Goal: Task Accomplishment & Management: Use online tool/utility

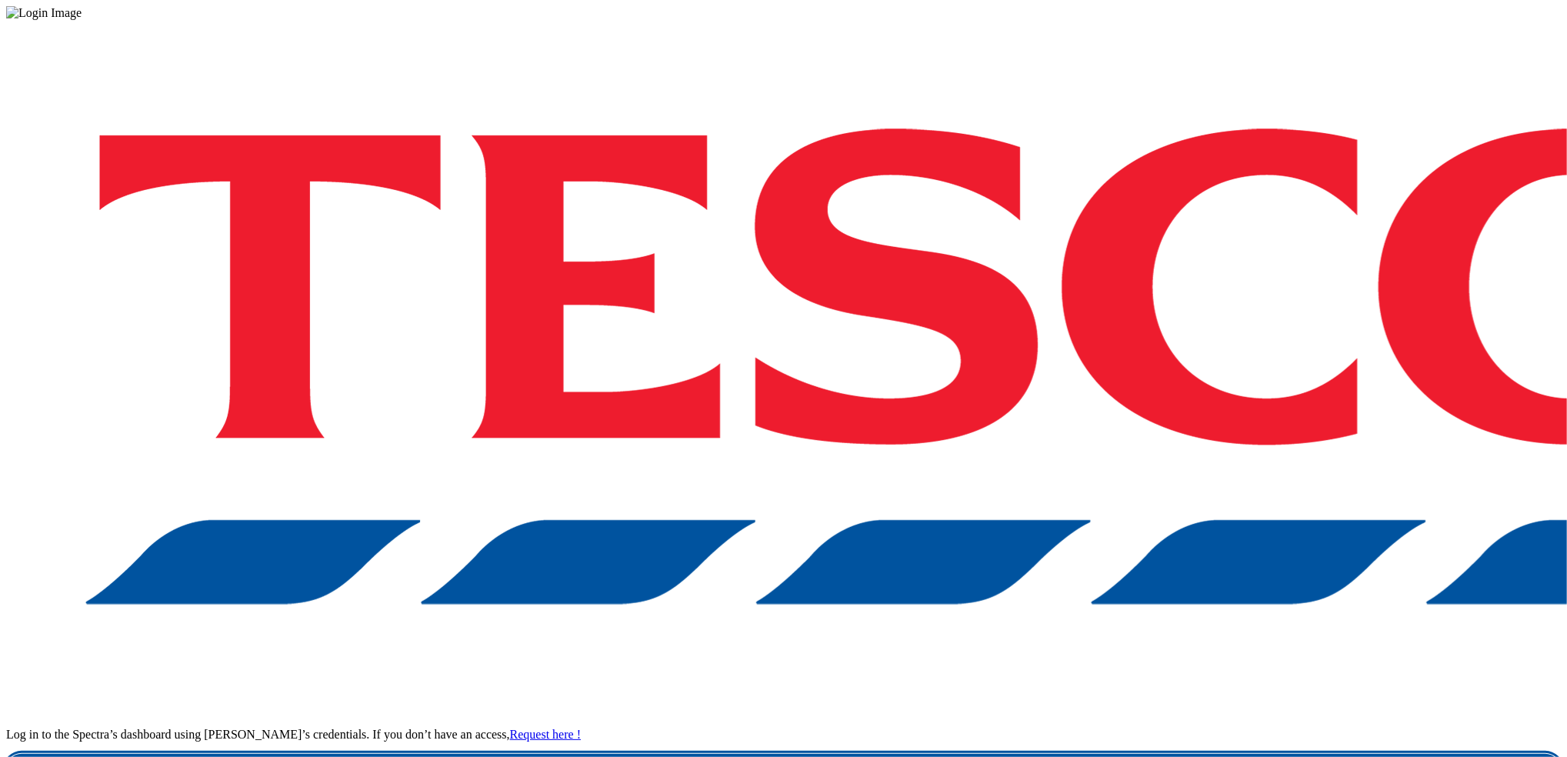
click at [1262, 754] on link "Login" at bounding box center [783, 769] width 1555 height 31
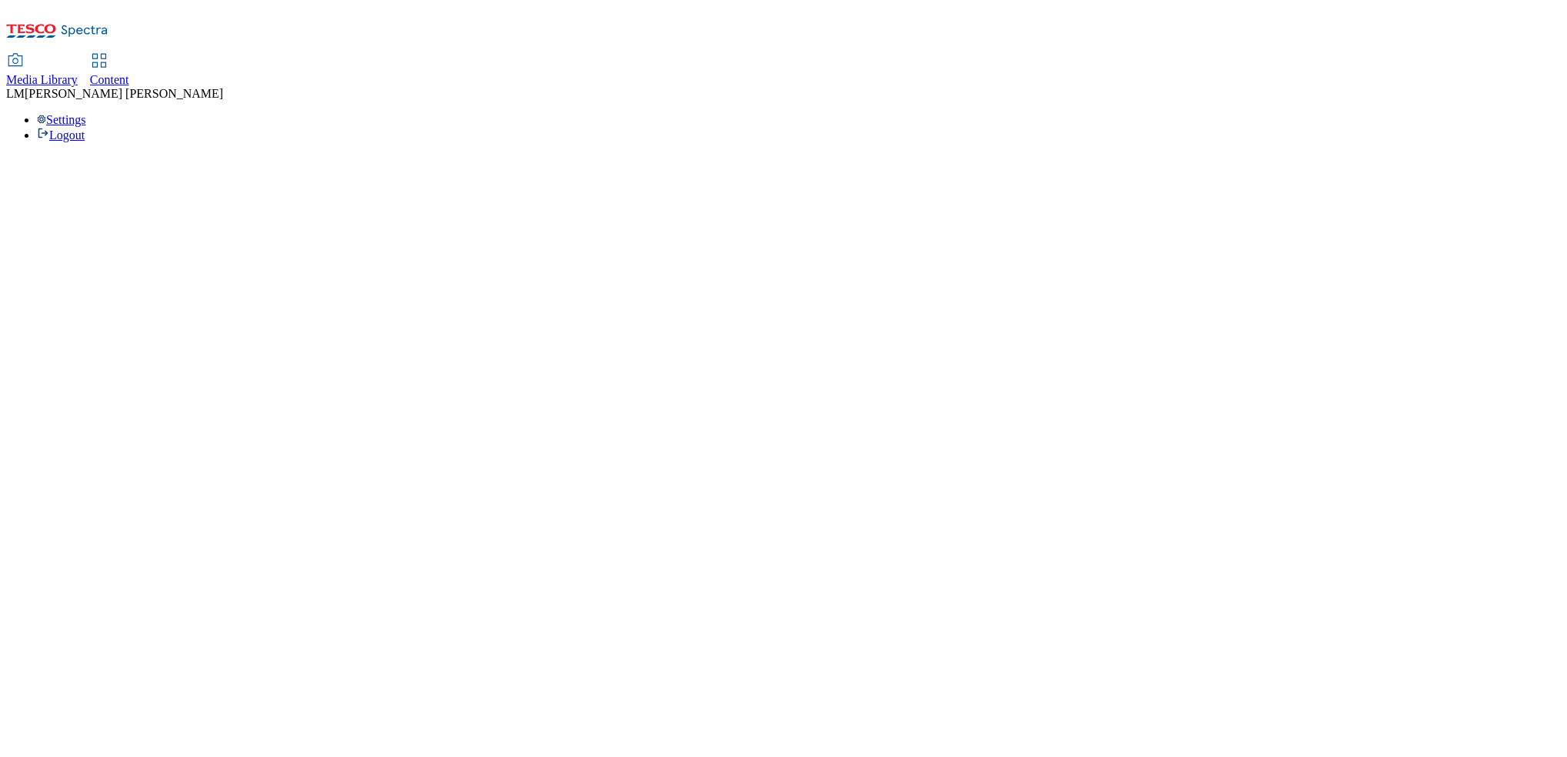
select select "ghs-uk"
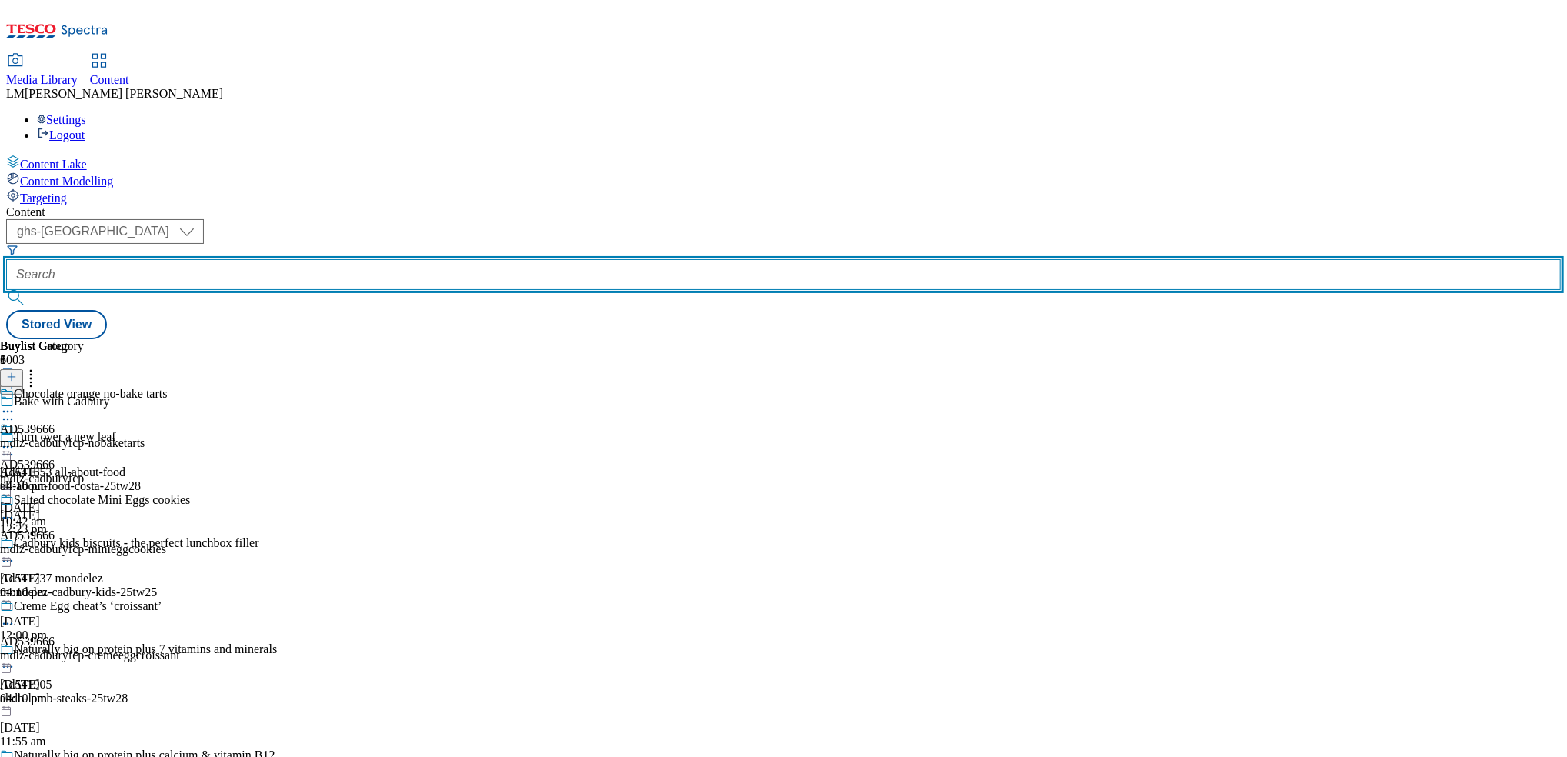
click at [384, 259] on input "text" at bounding box center [783, 274] width 1555 height 31
paste input "541533"
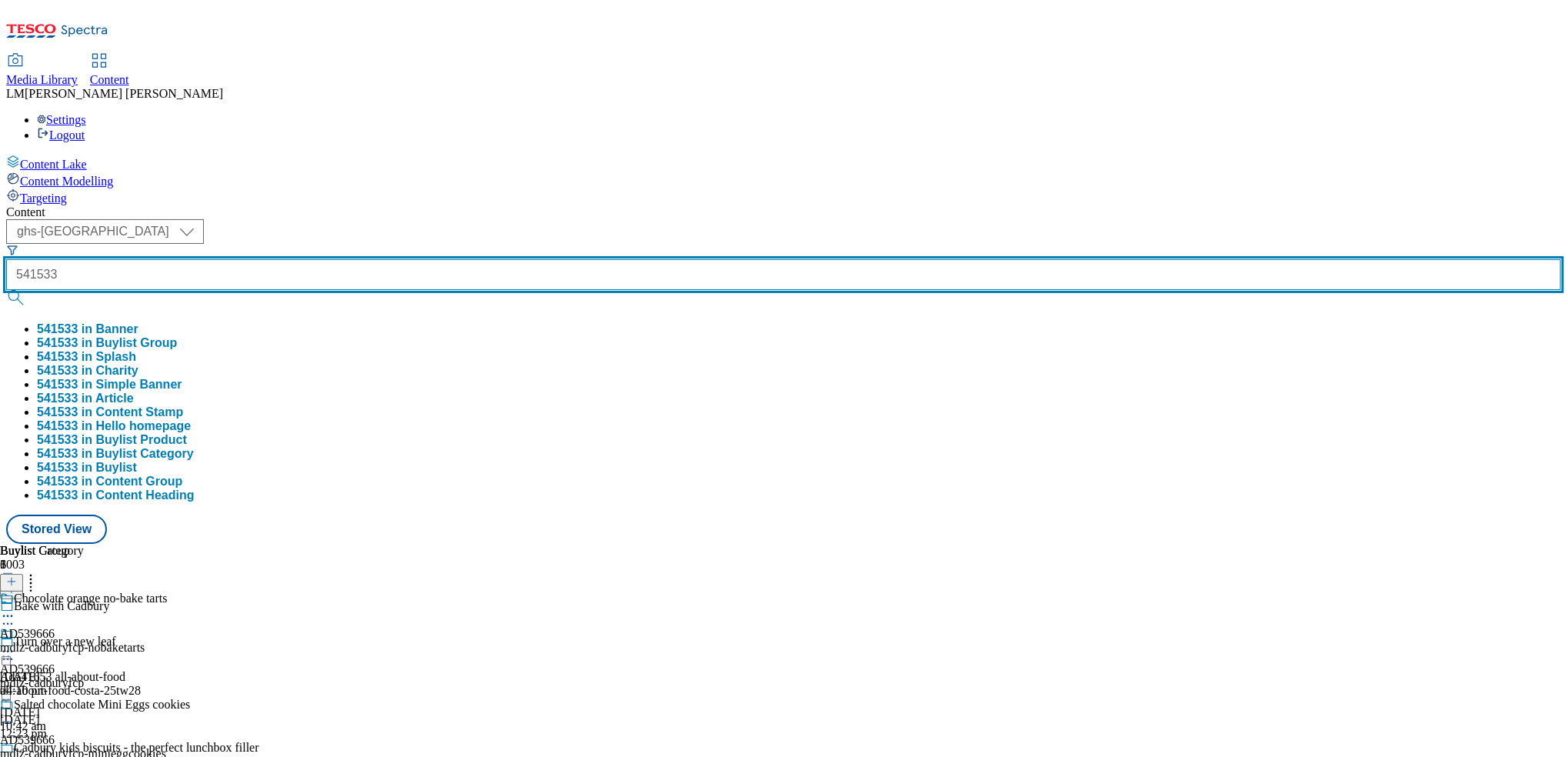
type input "541533"
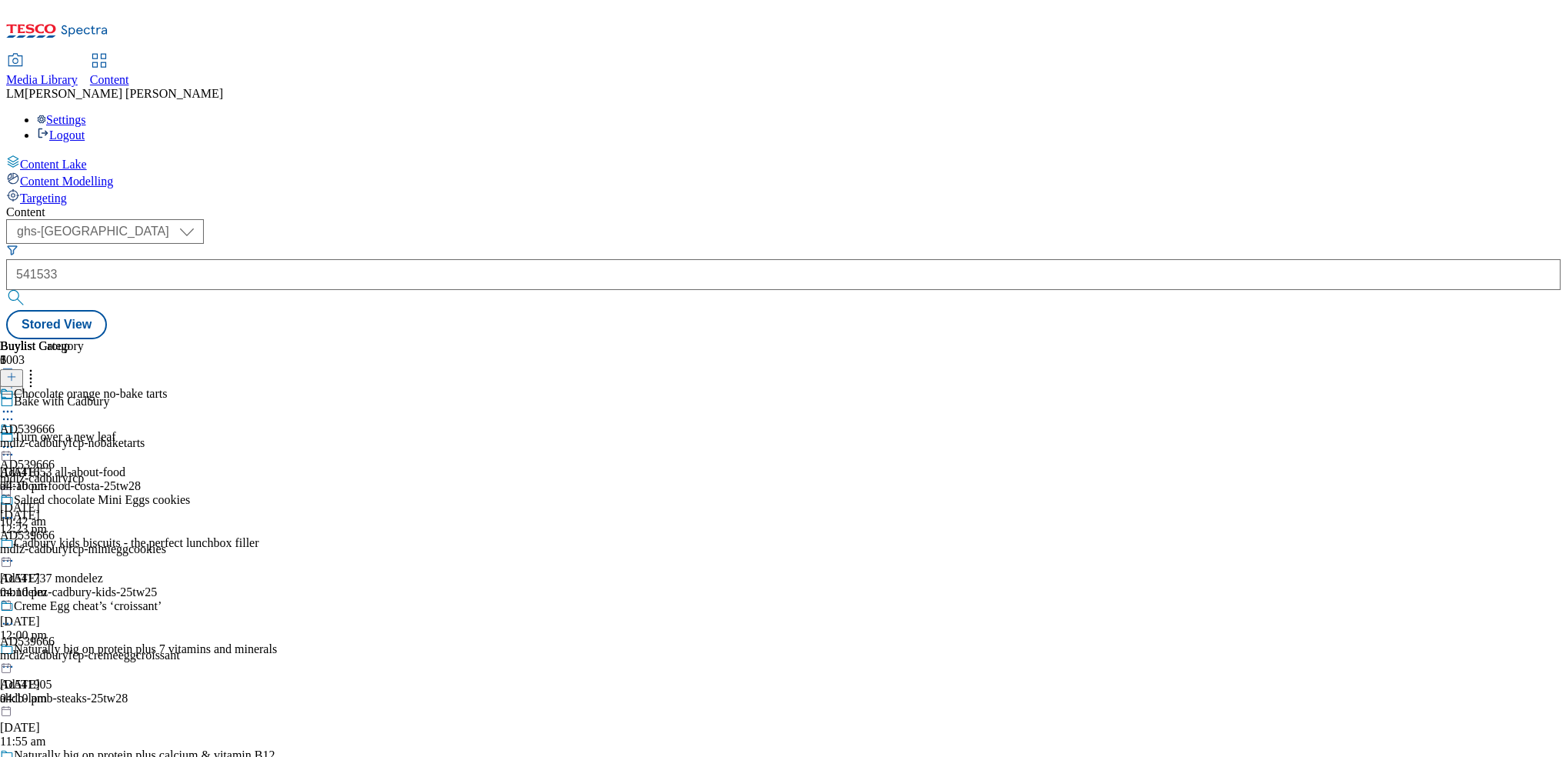
click at [28, 290] on button "submit" at bounding box center [17, 297] width 22 height 15
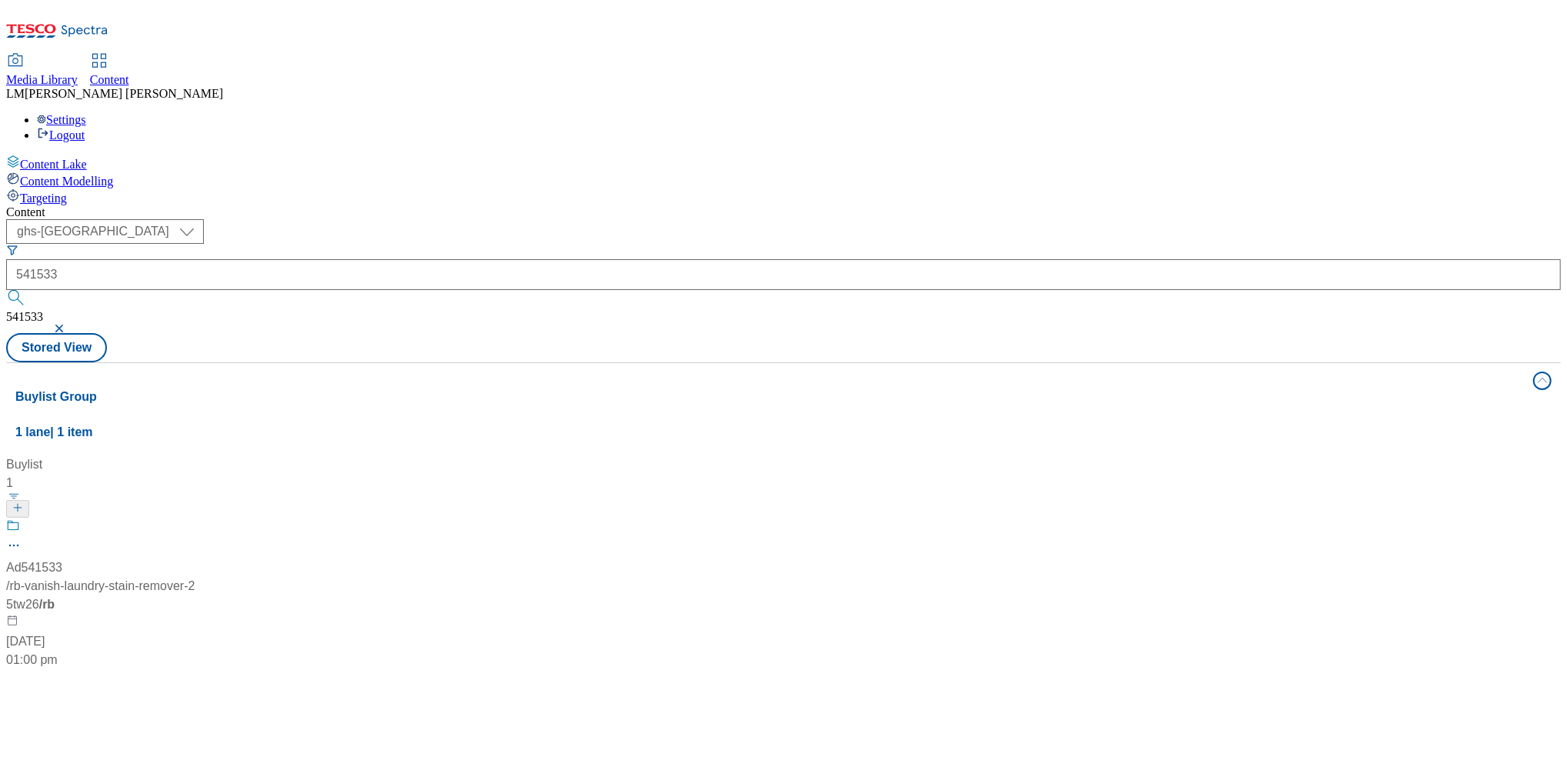
click at [199, 519] on div "Ad541533 / rb-vanish-laundry-stain-remover-25tw26 / rb 18 Aug 2025 01:00 pm" at bounding box center [102, 594] width 192 height 151
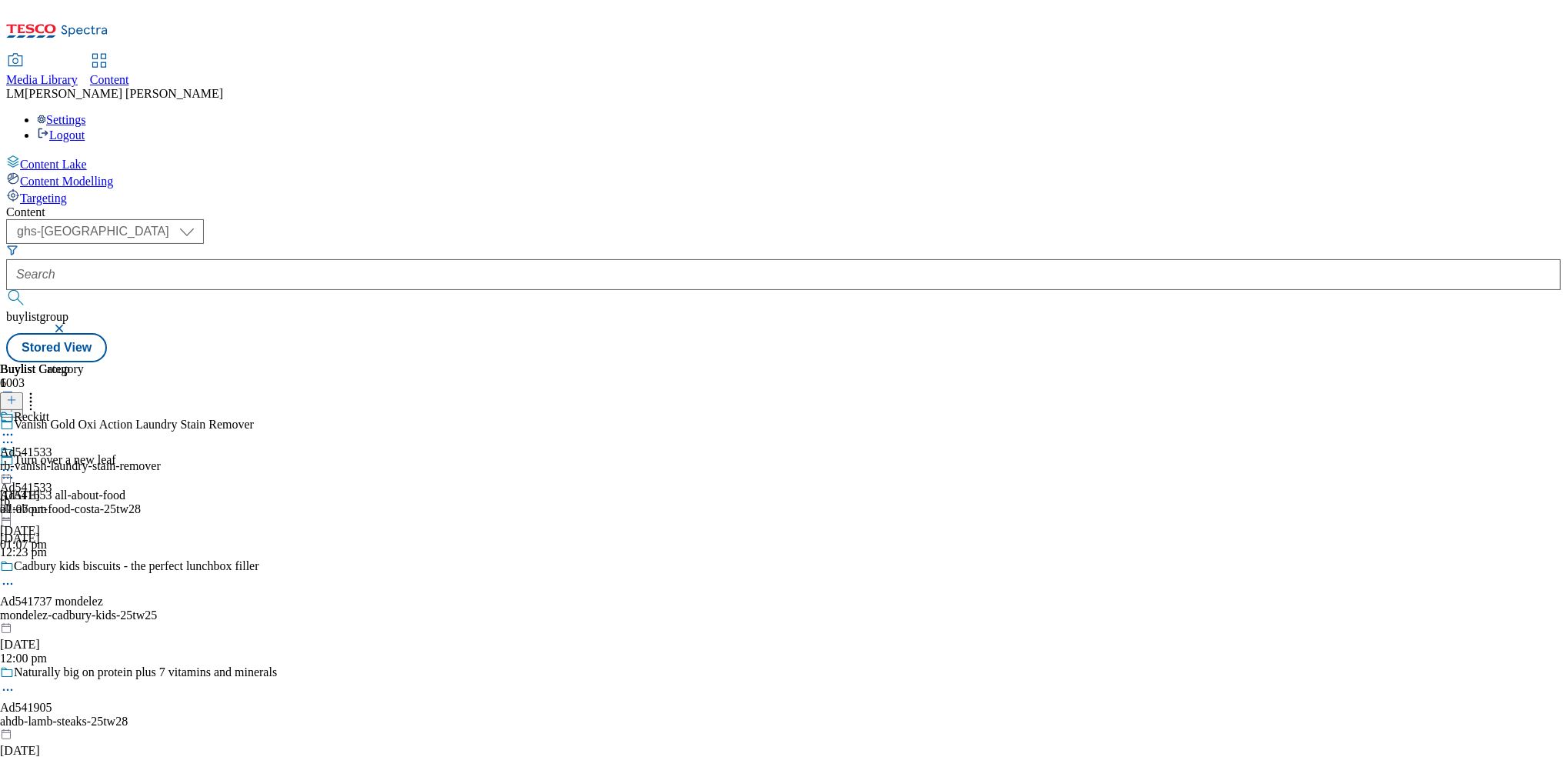
click at [15, 462] on icon at bounding box center [7, 469] width 15 height 15
click at [97, 639] on span "Un-publish" at bounding box center [72, 645] width 49 height 12
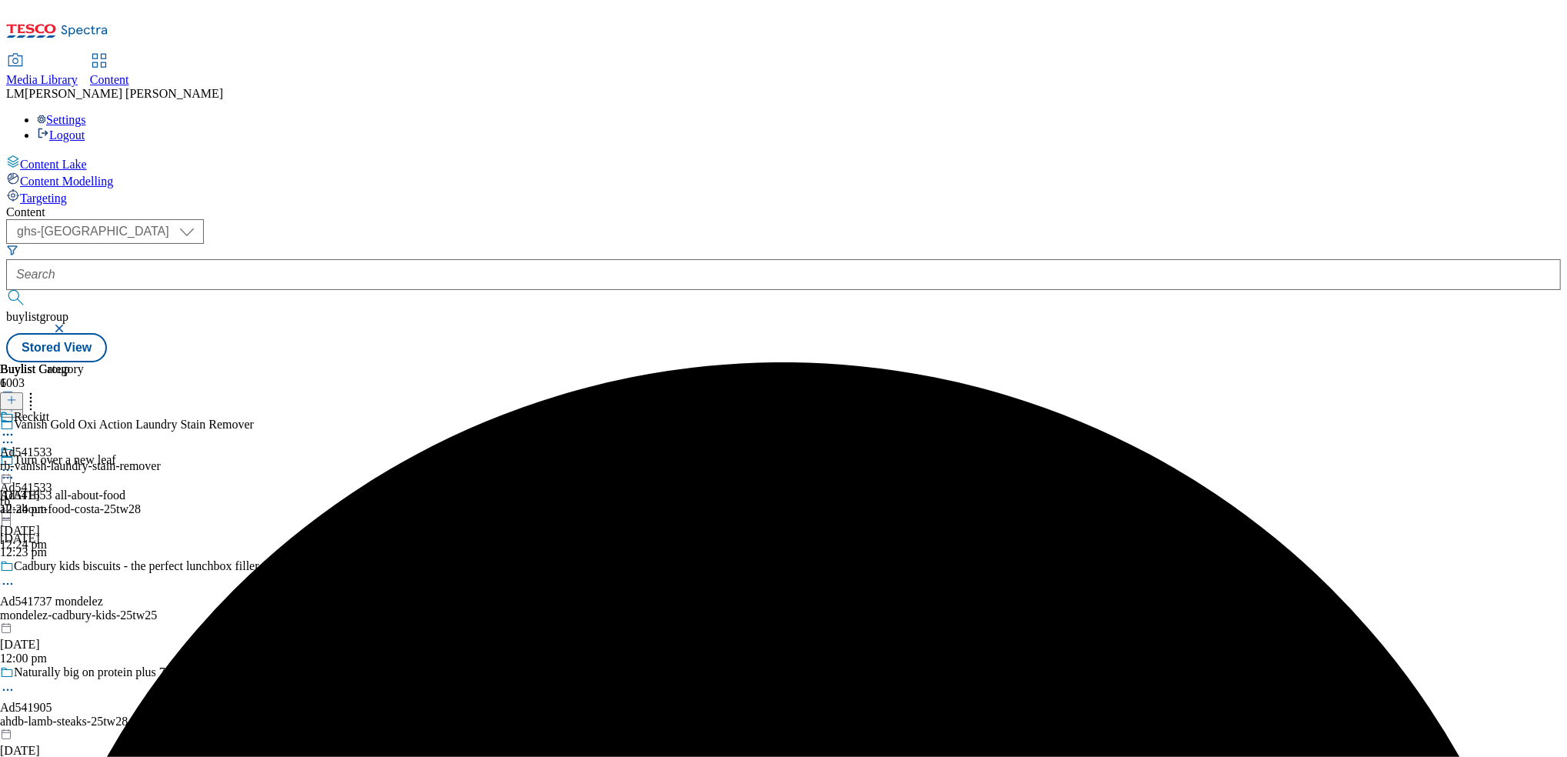
click at [15, 462] on icon at bounding box center [7, 469] width 15 height 15
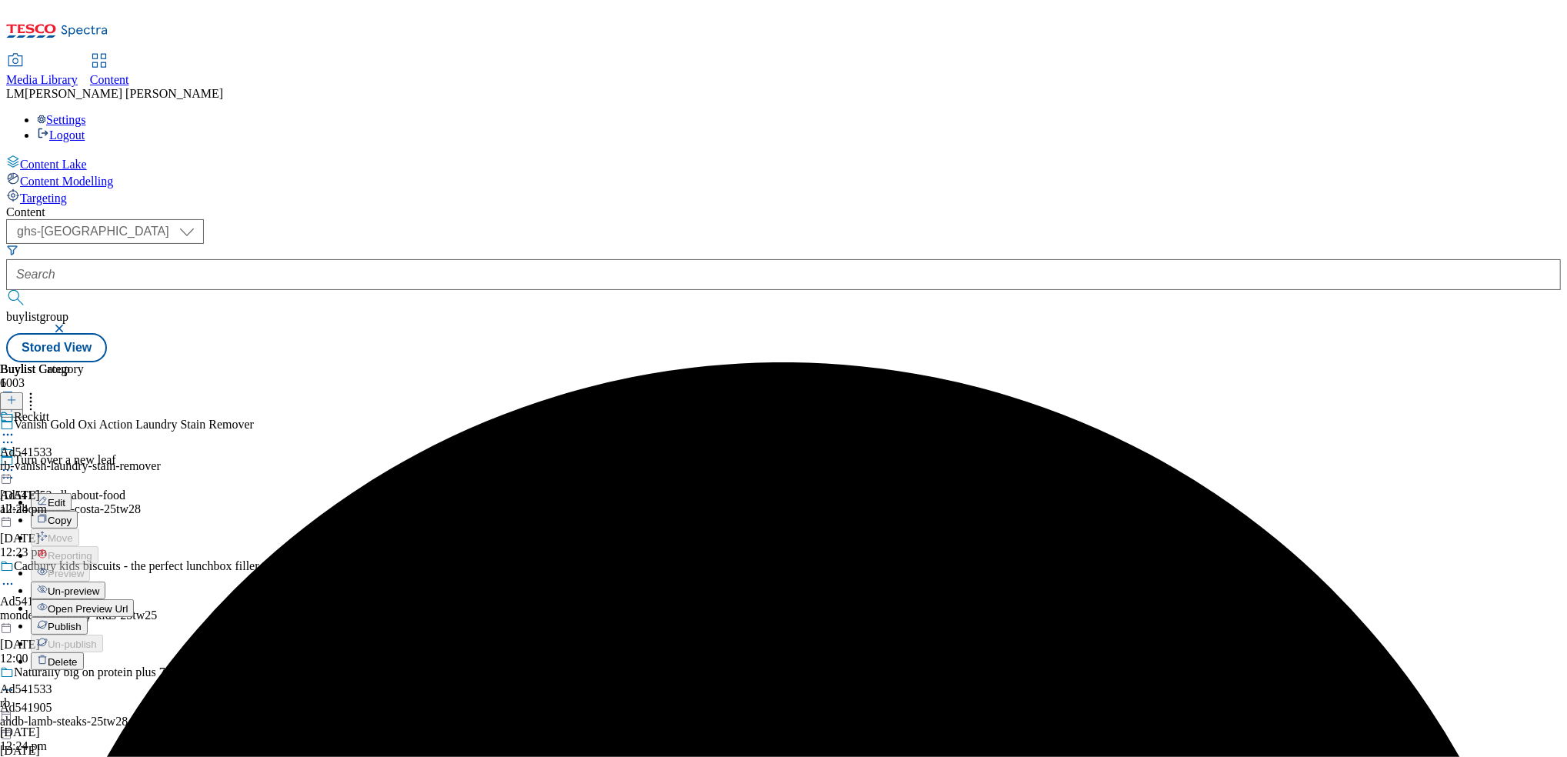
click at [99, 586] on span "Un-preview" at bounding box center [74, 592] width 52 height 12
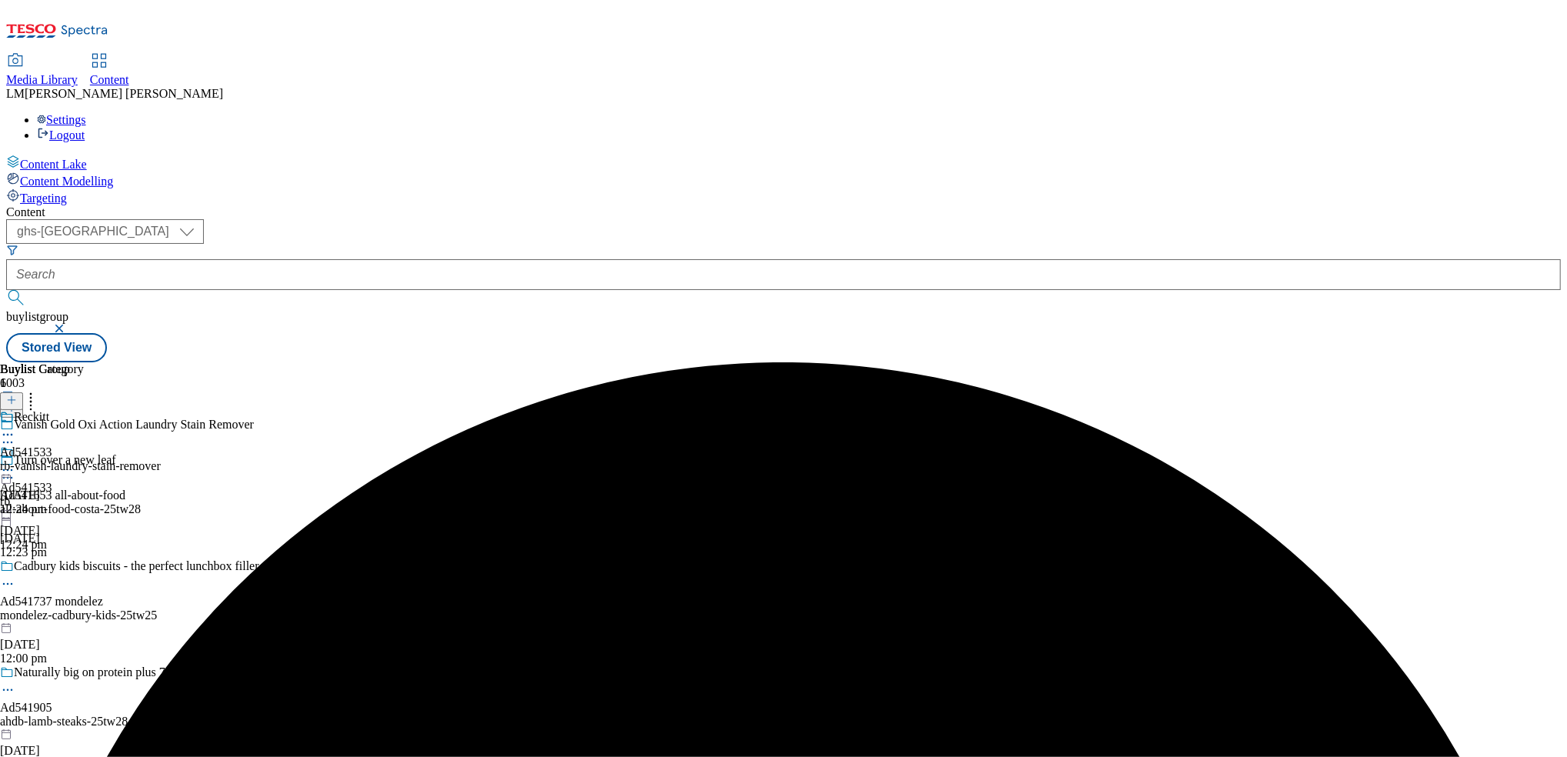
click at [1465, 362] on div "Buylist Group 6003 Vanish Gold Oxi Action Laundry Stain Remover Turn over a new…" at bounding box center [783, 362] width 1555 height 0
click at [161, 459] on div "rb-vanish-laundry-stain-remover" at bounding box center [80, 466] width 161 height 14
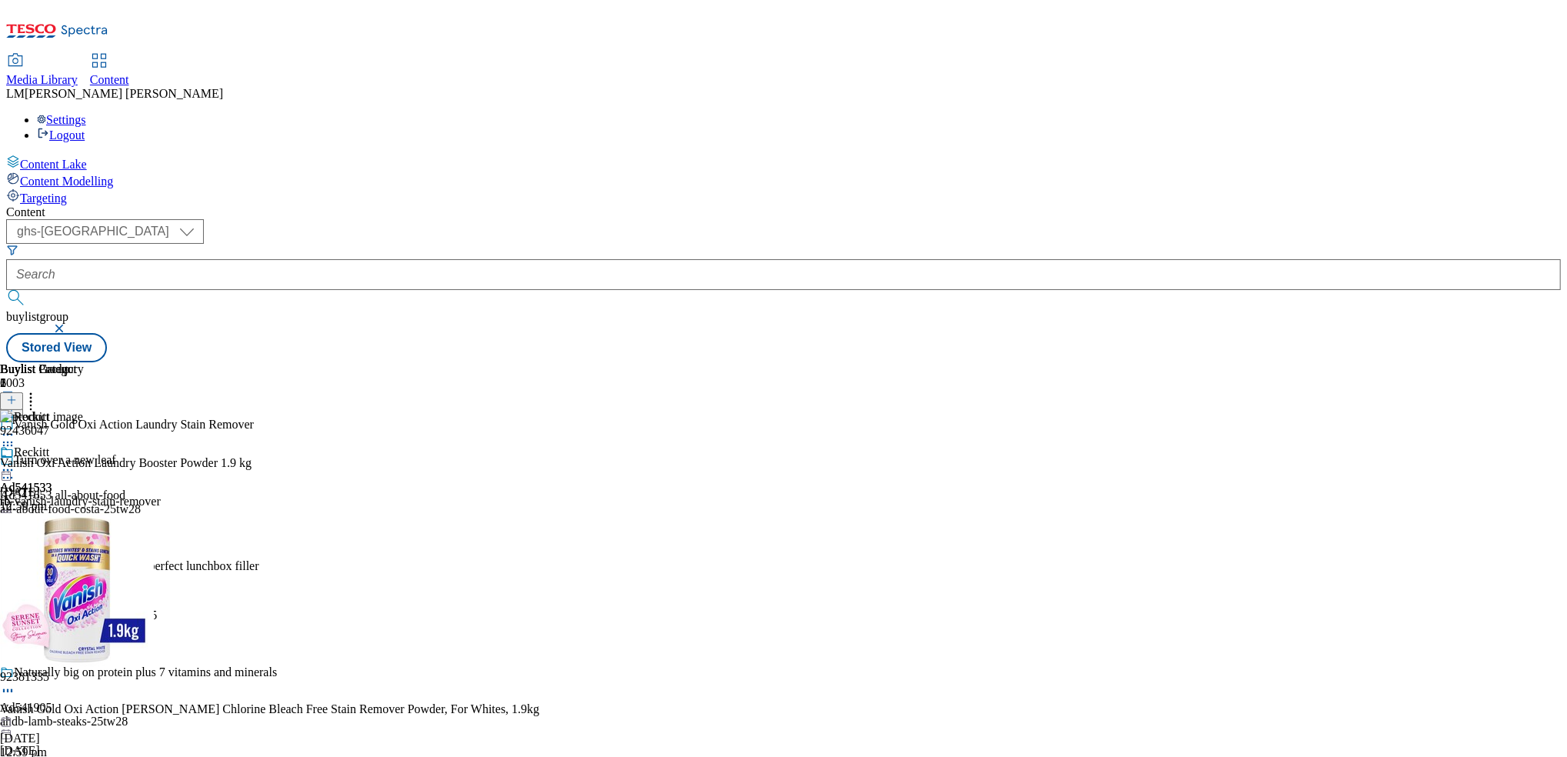
click at [17, 395] on icon at bounding box center [11, 400] width 11 height 11
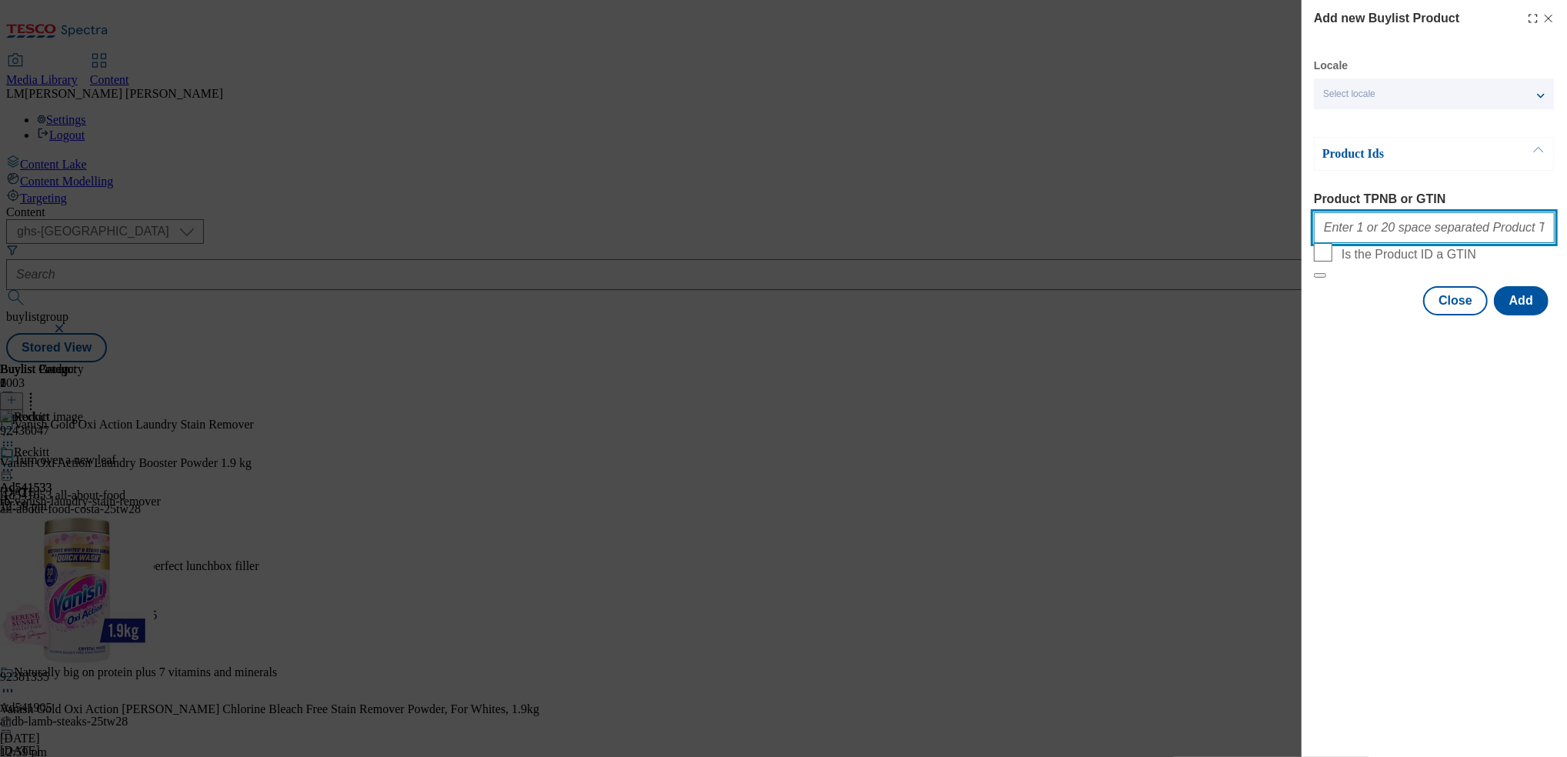
click at [1457, 235] on input "Product TPNB or GTIN" at bounding box center [1434, 227] width 241 height 31
paste input "84596364"
type input "84596364"
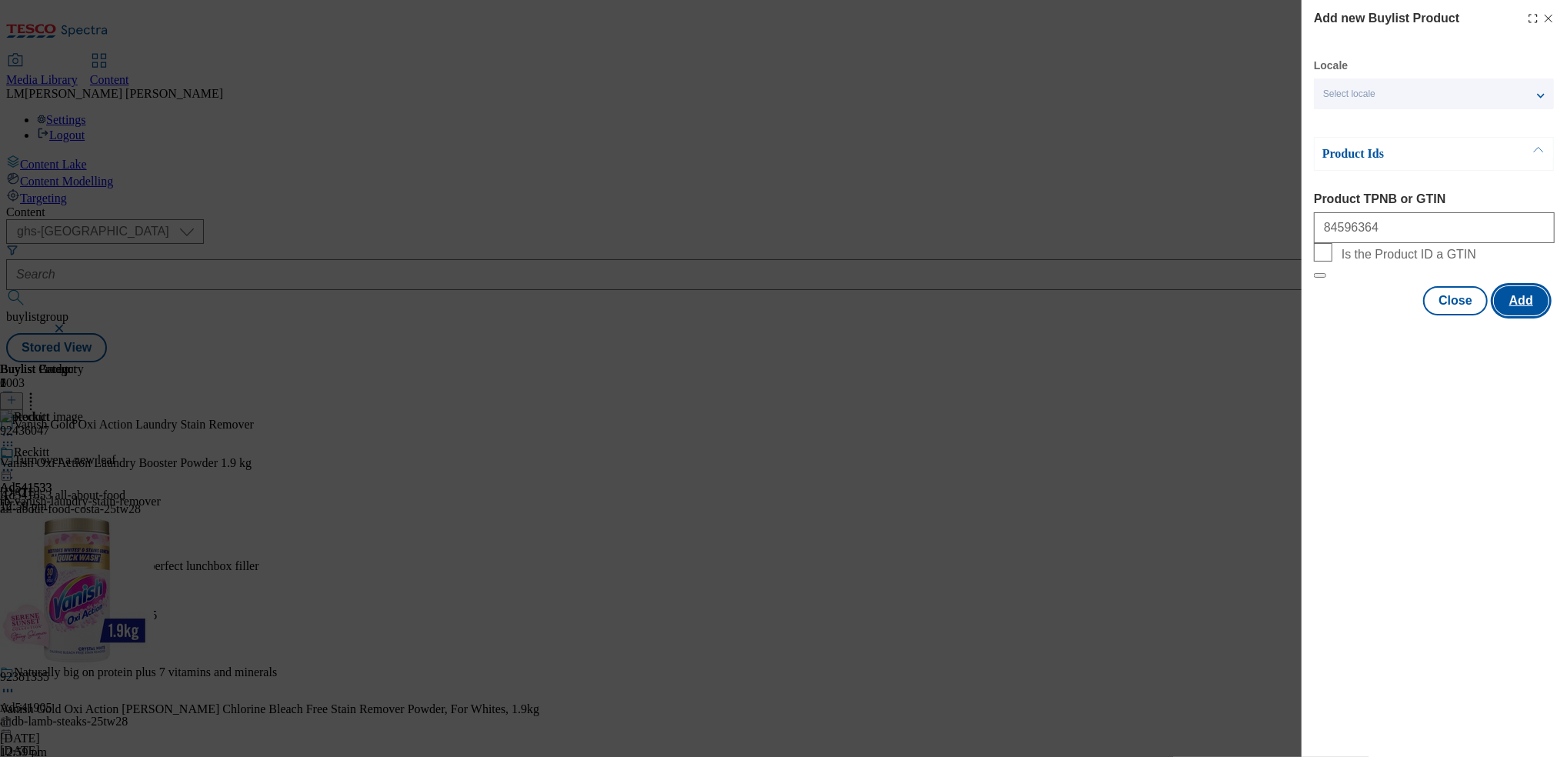
click at [1506, 315] on button "Add" at bounding box center [1521, 300] width 55 height 29
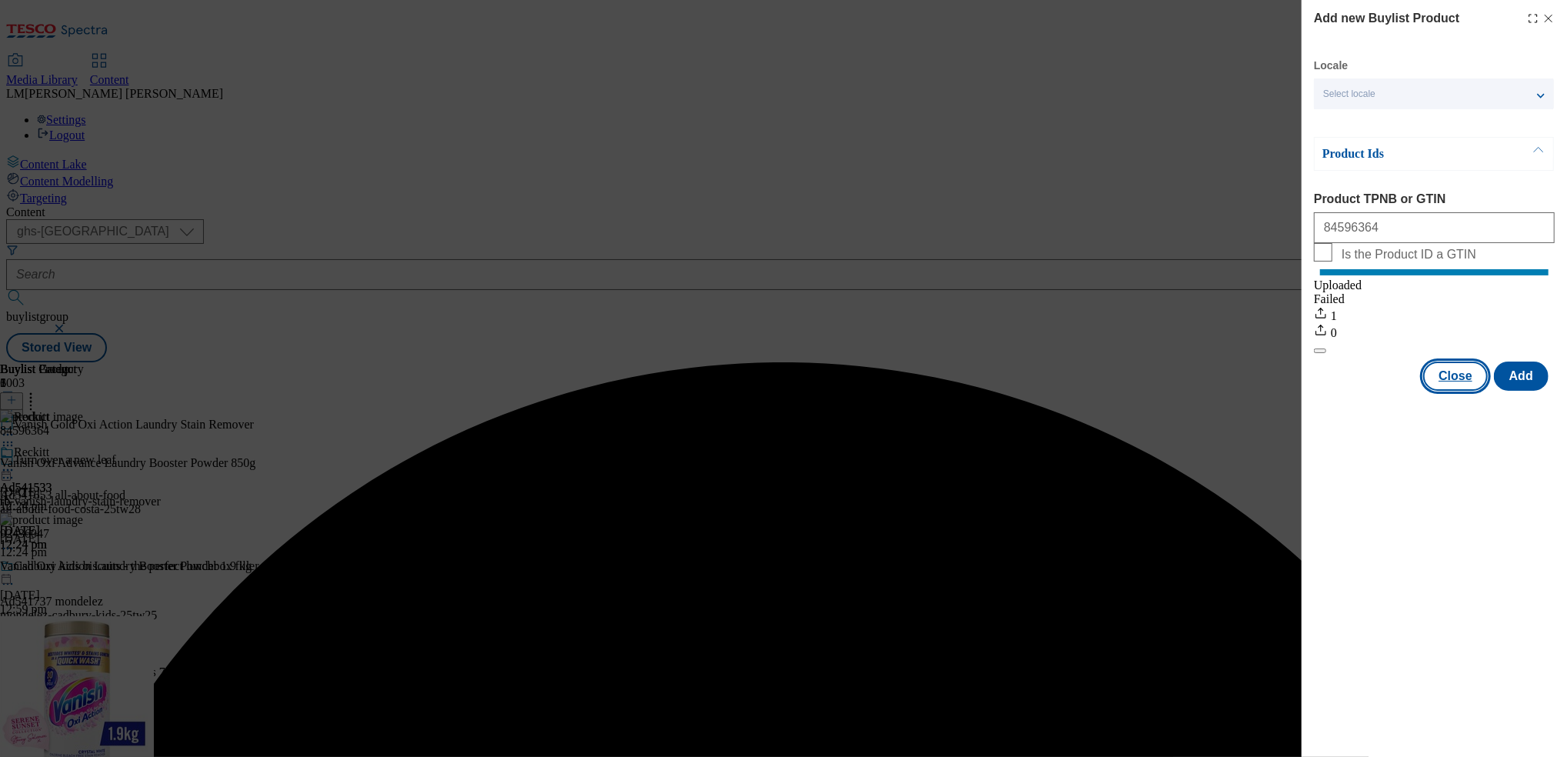
click at [1457, 385] on button "Close" at bounding box center [1455, 376] width 65 height 29
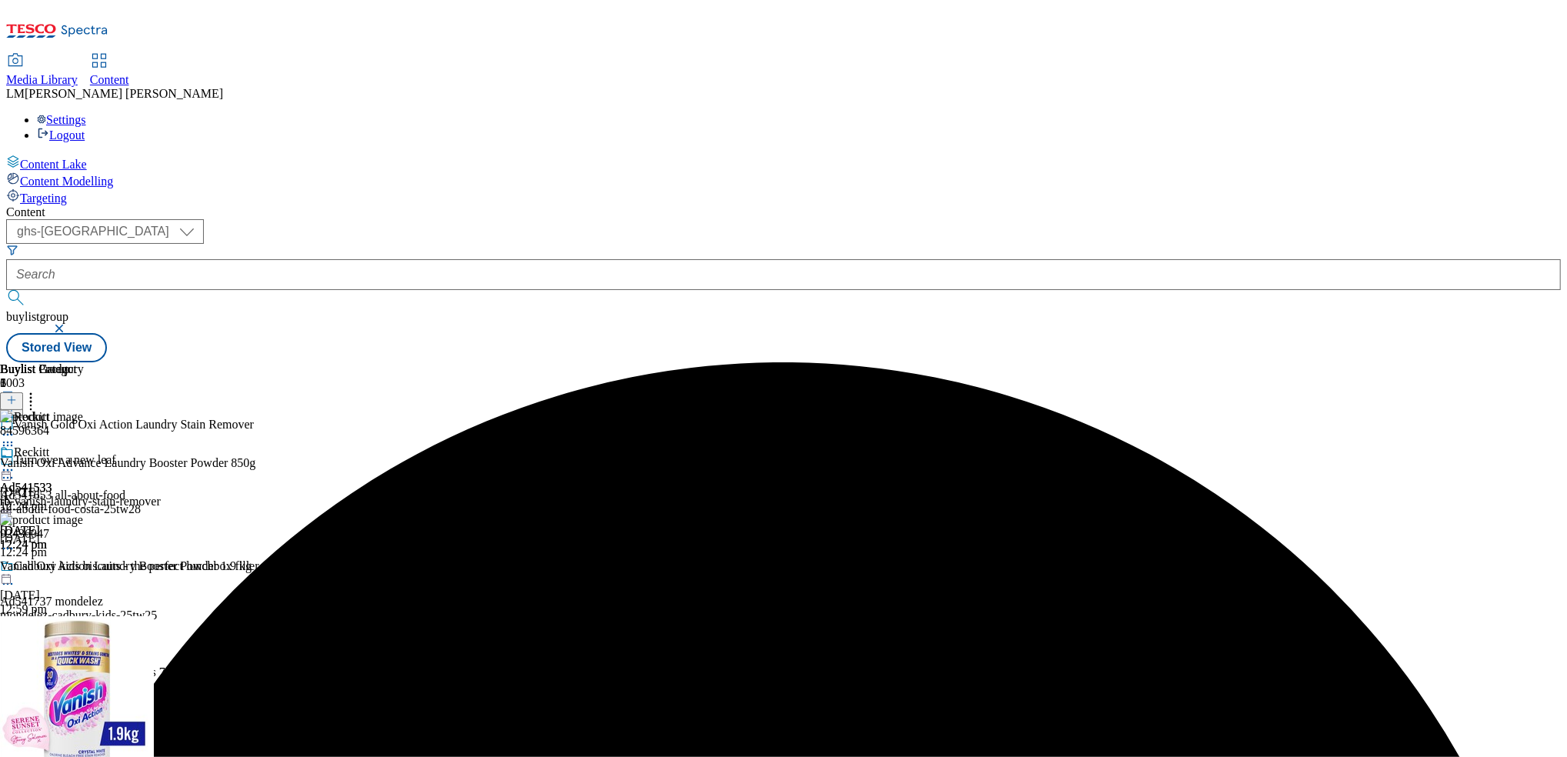
click at [15, 462] on icon at bounding box center [7, 469] width 15 height 15
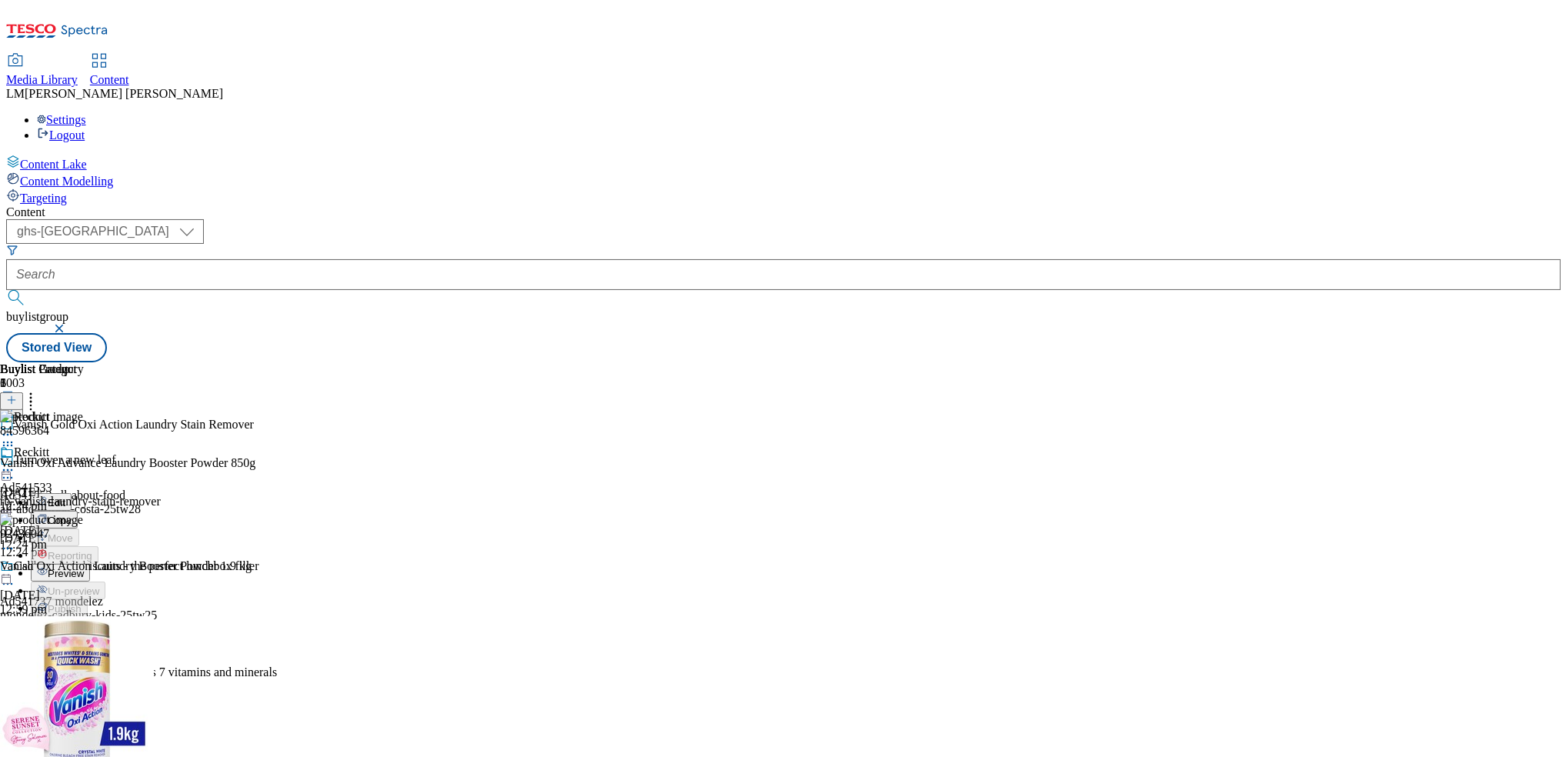
click at [84, 568] on span "Preview" at bounding box center [66, 574] width 36 height 12
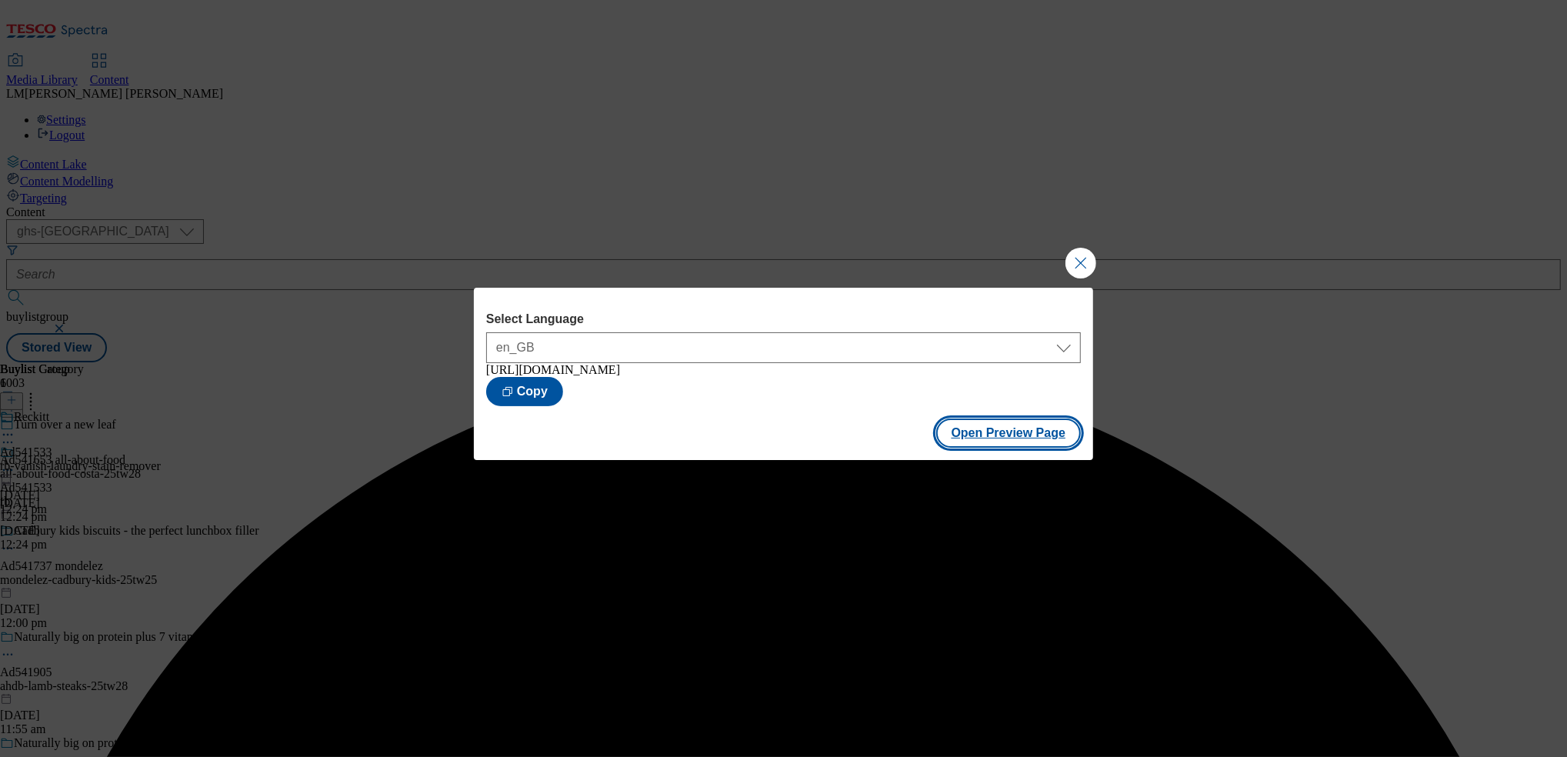
click at [1035, 442] on button "Open Preview Page" at bounding box center [1008, 433] width 145 height 29
click at [1084, 256] on button "Close Modal" at bounding box center [1081, 263] width 31 height 31
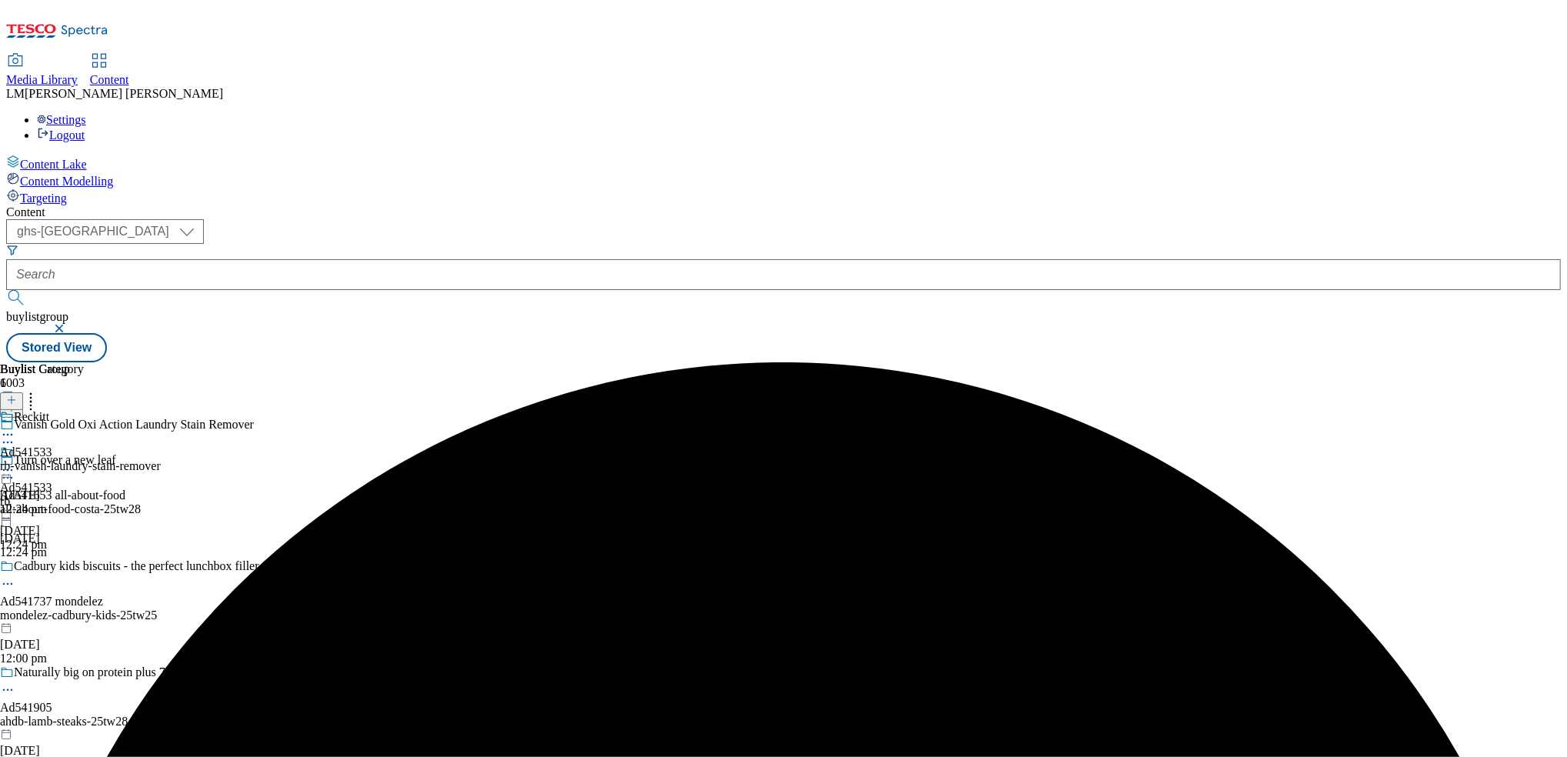
click at [15, 462] on icon at bounding box center [7, 469] width 15 height 15
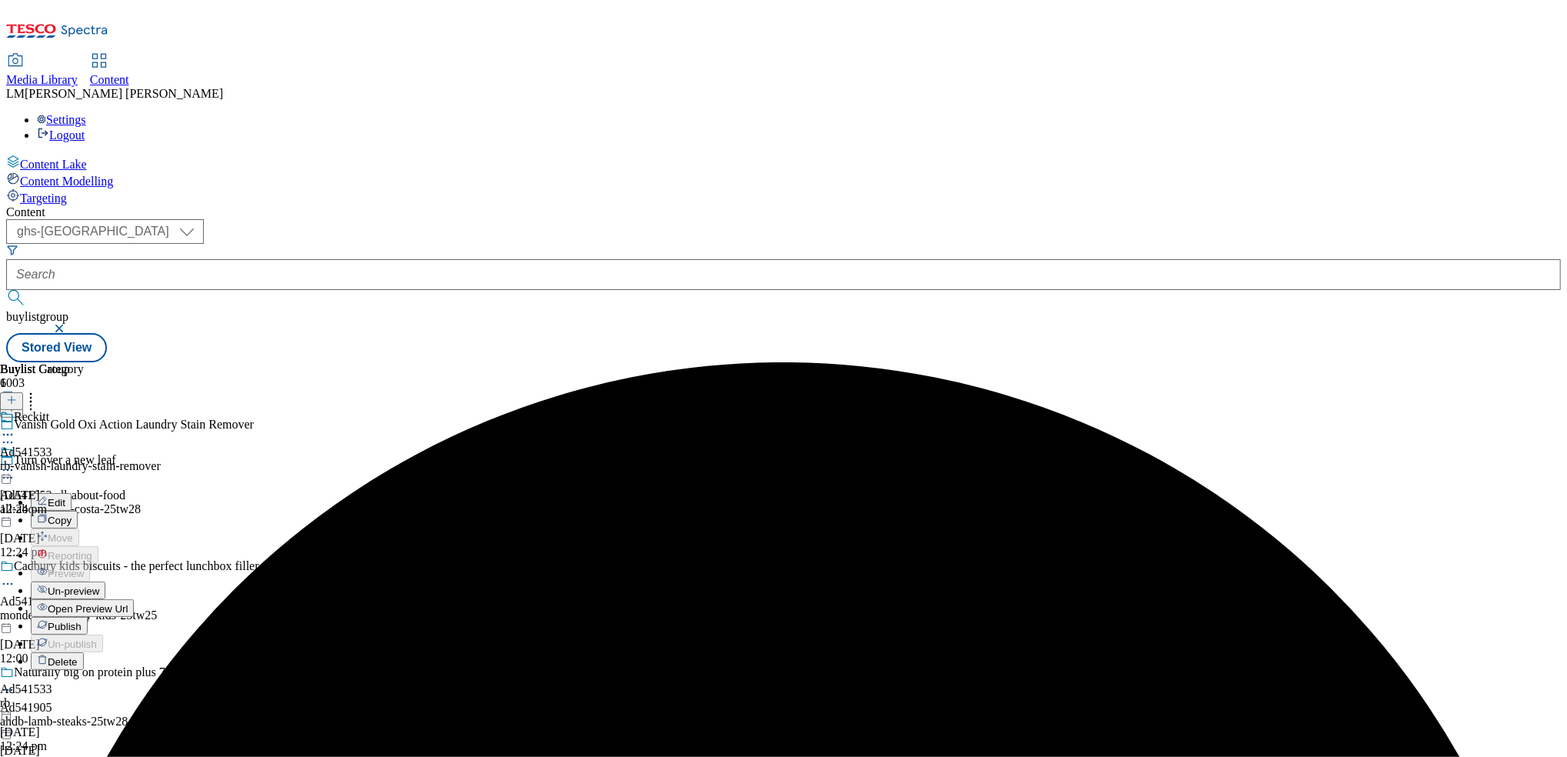
click at [88, 617] on button "Publish" at bounding box center [59, 626] width 57 height 18
